Goal: Task Accomplishment & Management: Complete application form

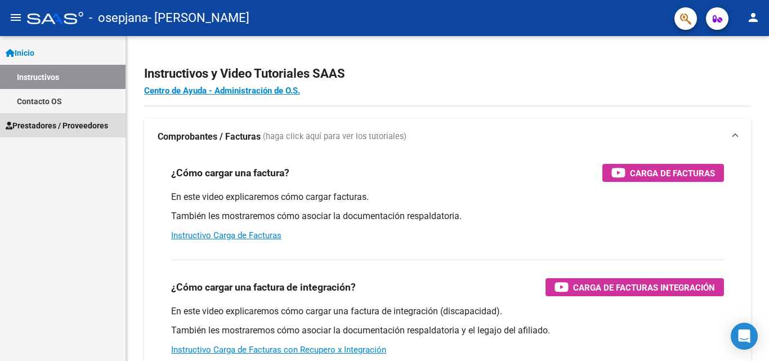
click at [69, 125] on span "Prestadores / Proveedores" at bounding box center [57, 125] width 102 height 12
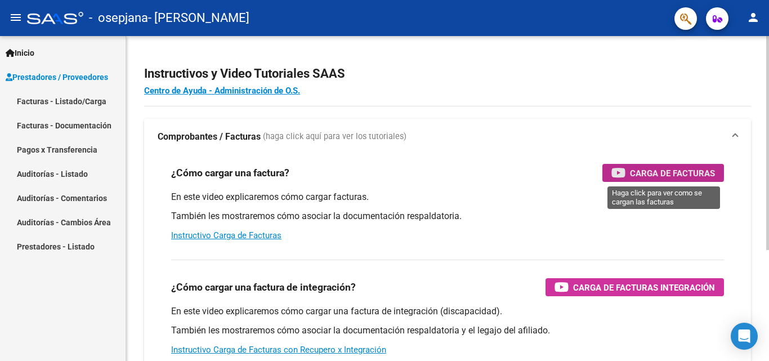
click at [625, 165] on div "Carga de Facturas" at bounding box center [663, 173] width 104 height 18
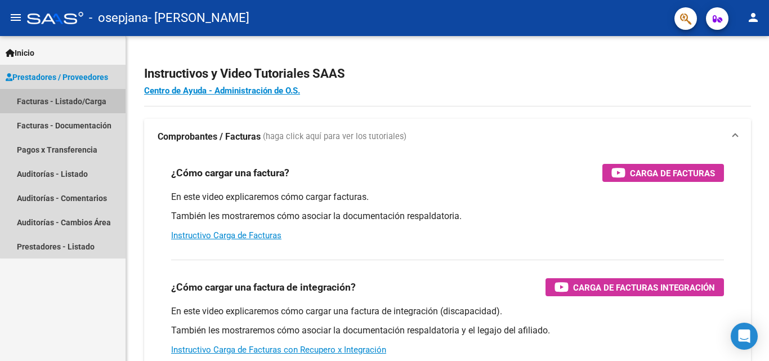
drag, startPoint x: 91, startPoint y: 100, endPoint x: 78, endPoint y: 101, distance: 13.6
click at [78, 101] on link "Facturas - Listado/Carga" at bounding box center [62, 101] width 125 height 24
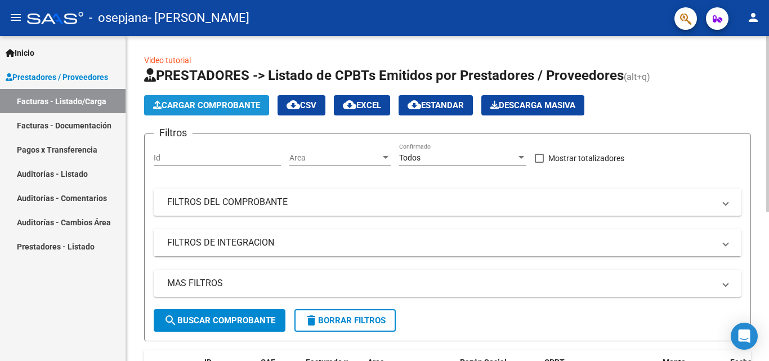
click at [205, 97] on button "Cargar Comprobante" at bounding box center [206, 105] width 125 height 20
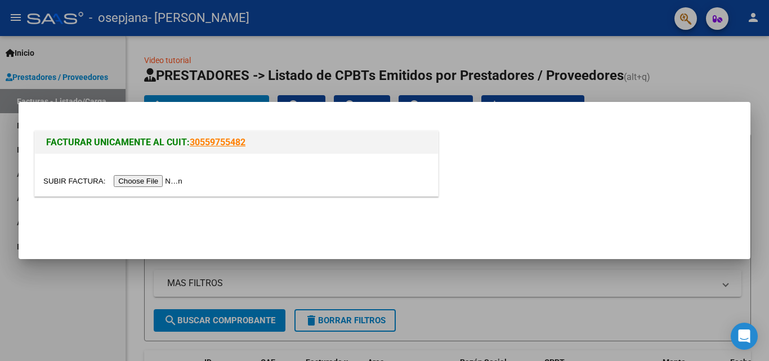
click at [177, 186] on input "file" at bounding box center [114, 181] width 142 height 12
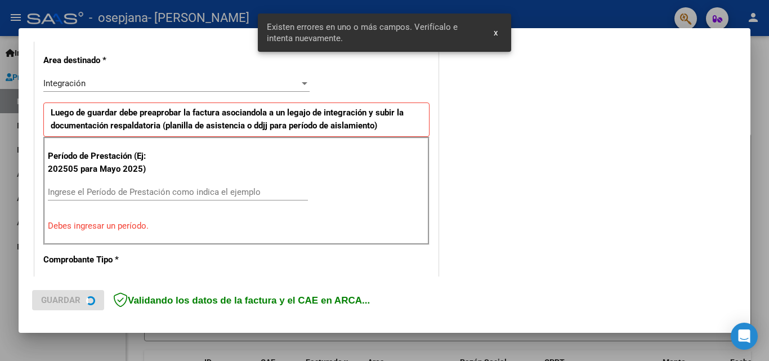
scroll to position [254, 0]
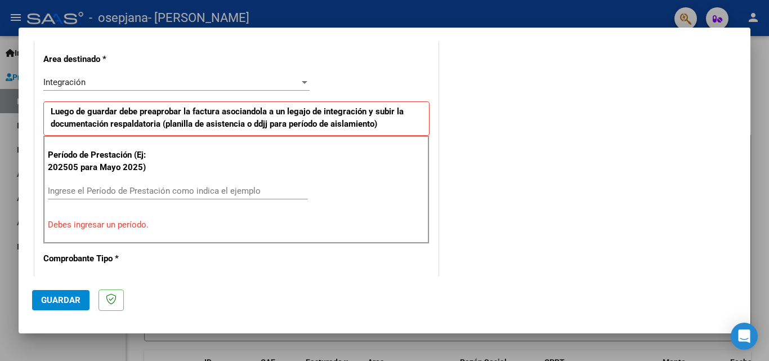
click at [76, 190] on input "Ingrese el Período de Prestación como indica el ejemplo" at bounding box center [178, 191] width 260 height 10
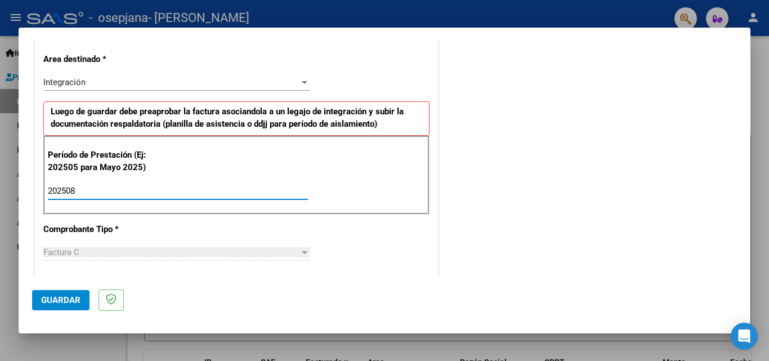
type input "202508"
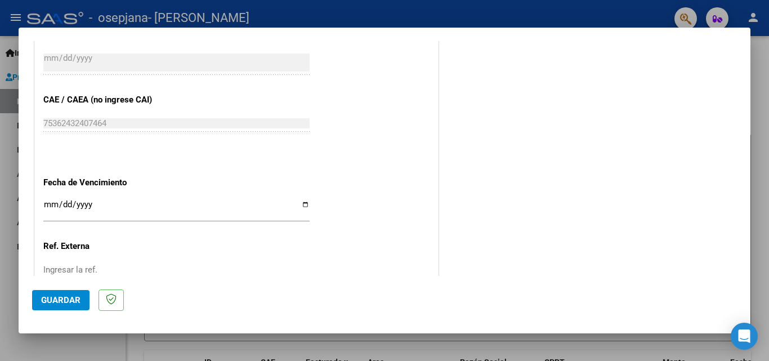
scroll to position [756, 0]
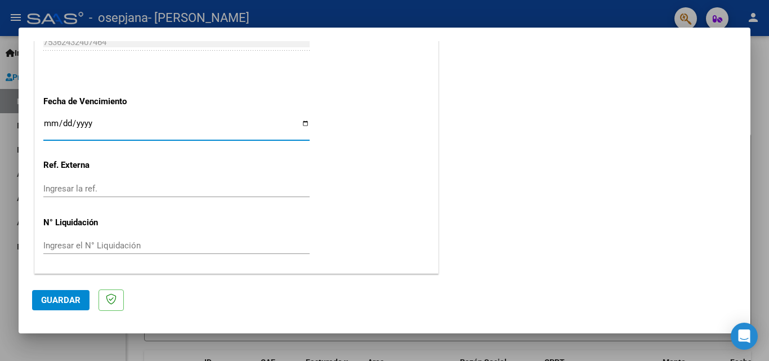
click at [304, 121] on input "Ingresar la fecha" at bounding box center [176, 128] width 266 height 18
click at [74, 128] on input "Ingresar la fecha" at bounding box center [176, 128] width 266 height 18
click at [300, 127] on input "Ingresar la fecha" at bounding box center [176, 128] width 266 height 18
type input "[DATE]"
click at [43, 287] on mat-dialog-actions "Guardar" at bounding box center [384, 298] width 705 height 44
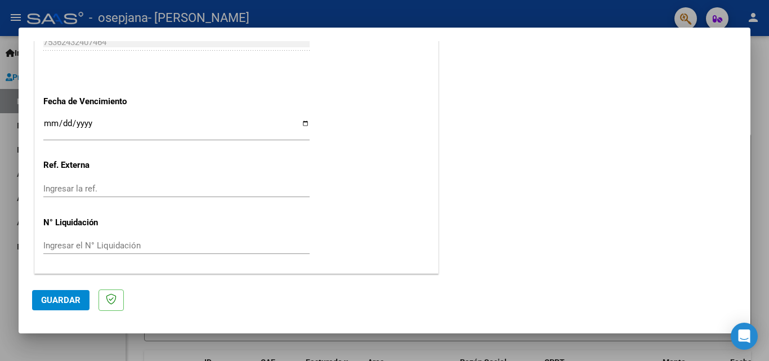
click at [46, 295] on span "Guardar" at bounding box center [60, 300] width 39 height 10
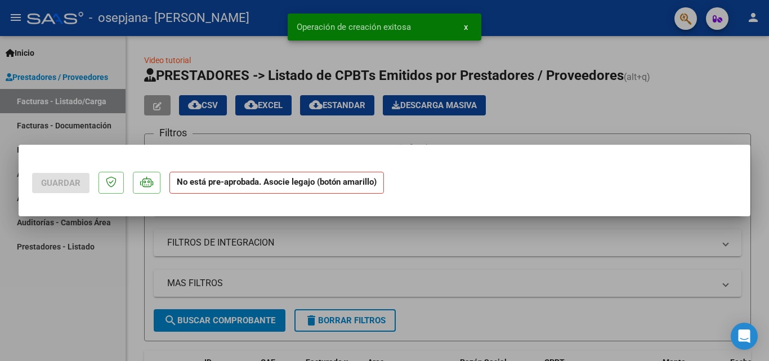
scroll to position [0, 0]
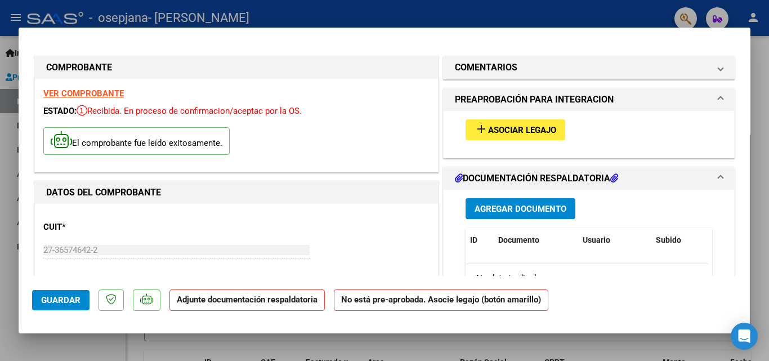
click at [478, 133] on mat-icon "add" at bounding box center [481, 129] width 14 height 14
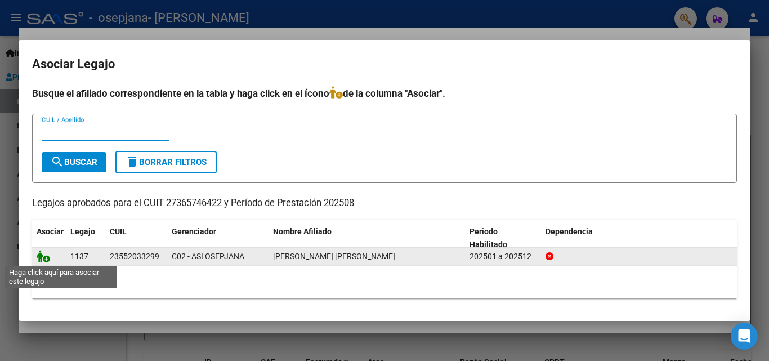
click at [44, 255] on icon at bounding box center [44, 256] width 14 height 12
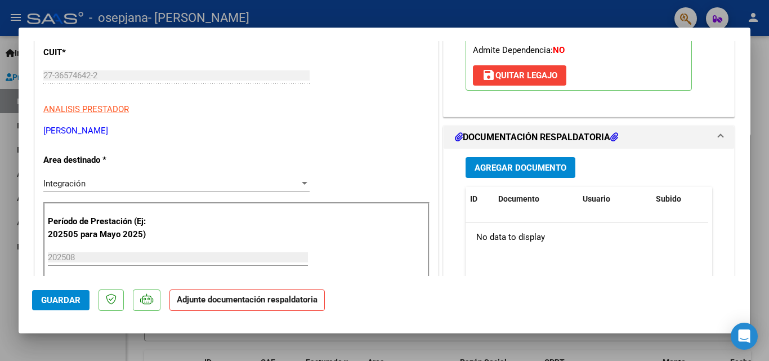
scroll to position [214, 0]
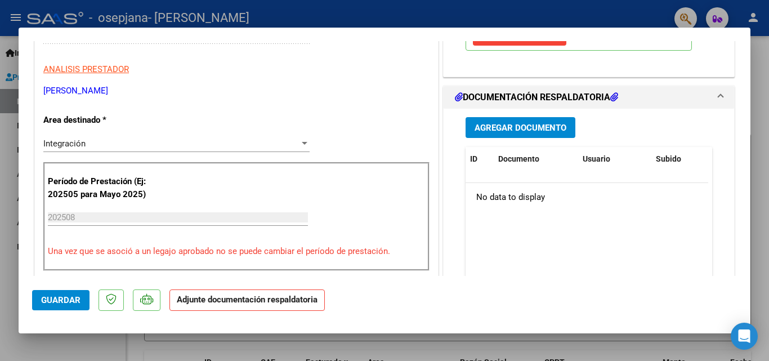
click at [518, 129] on span "Agregar Documento" at bounding box center [520, 128] width 92 height 10
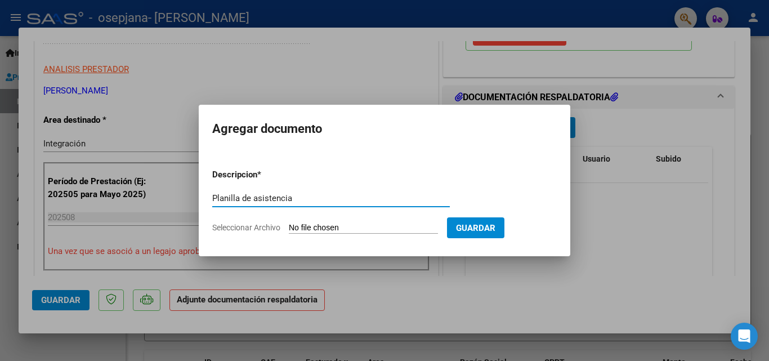
type input "Planilla de asistencia"
click at [302, 227] on input "Seleccionar Archivo" at bounding box center [363, 228] width 149 height 11
type input "C:\fakepath\Planilla agosto [PERSON_NAME].pdf"
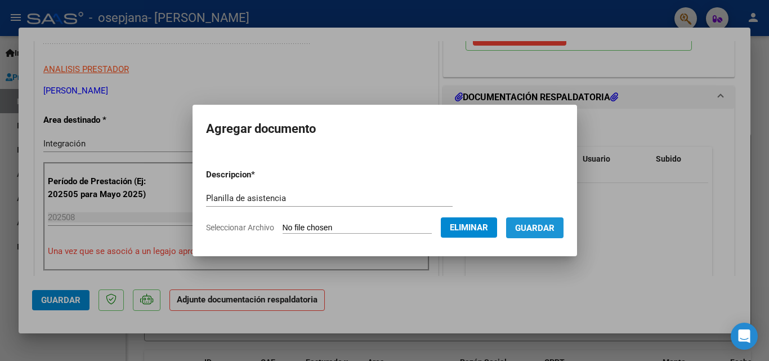
click at [550, 223] on span "Guardar" at bounding box center [534, 228] width 39 height 10
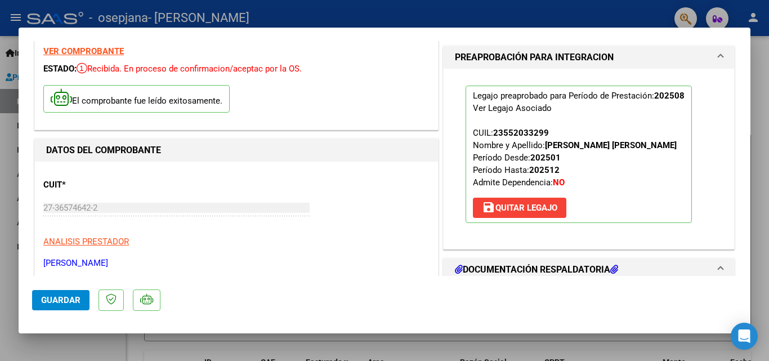
scroll to position [0, 0]
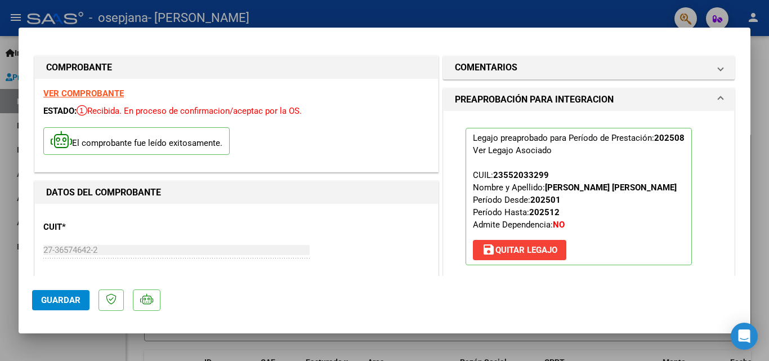
click at [101, 95] on strong "VER COMPROBANTE" at bounding box center [83, 93] width 80 height 10
click at [68, 294] on button "Guardar" at bounding box center [60, 300] width 57 height 20
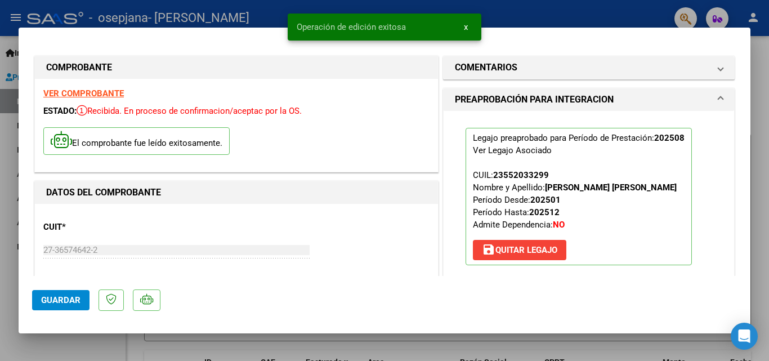
click at [0, 29] on div at bounding box center [384, 180] width 769 height 361
type input "$ 0,00"
